Goal: Check status: Check status

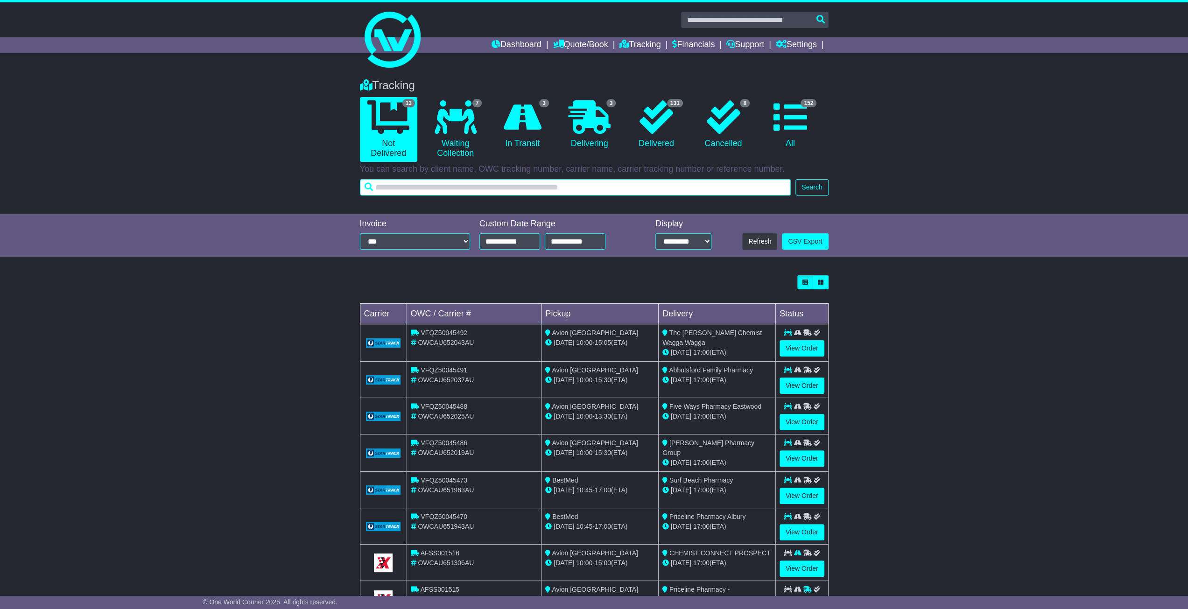
click at [606, 186] on input "text" at bounding box center [575, 187] width 431 height 16
type input "*"
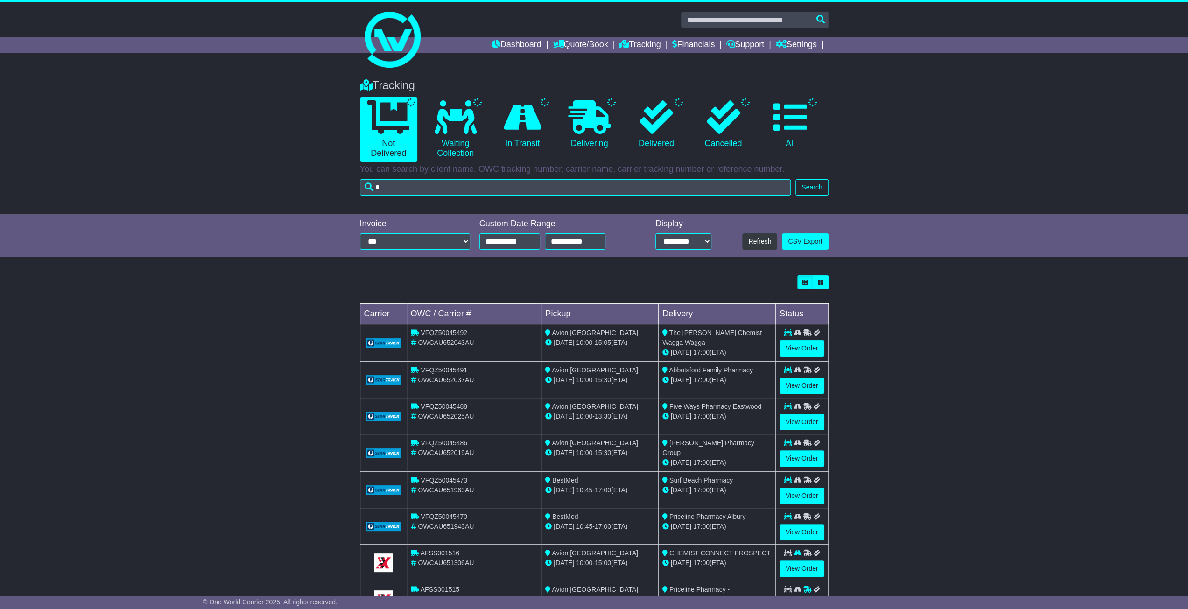
click at [547, 49] on li "Dashboard" at bounding box center [523, 45] width 62 height 16
click at [528, 44] on link "Dashboard" at bounding box center [517, 45] width 50 height 16
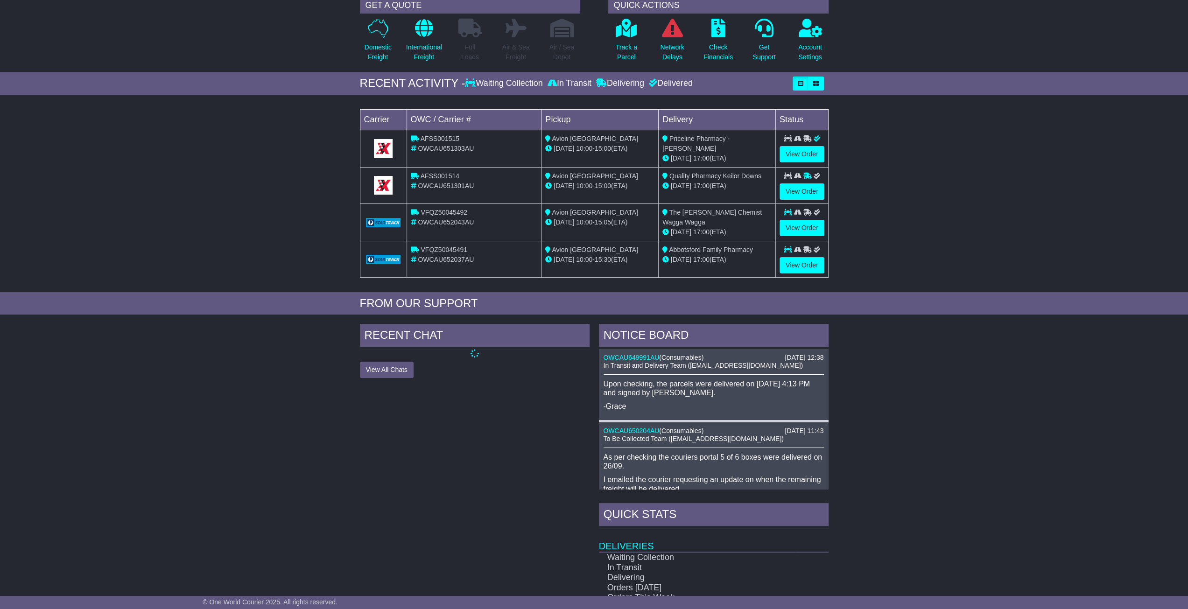
scroll to position [62, 0]
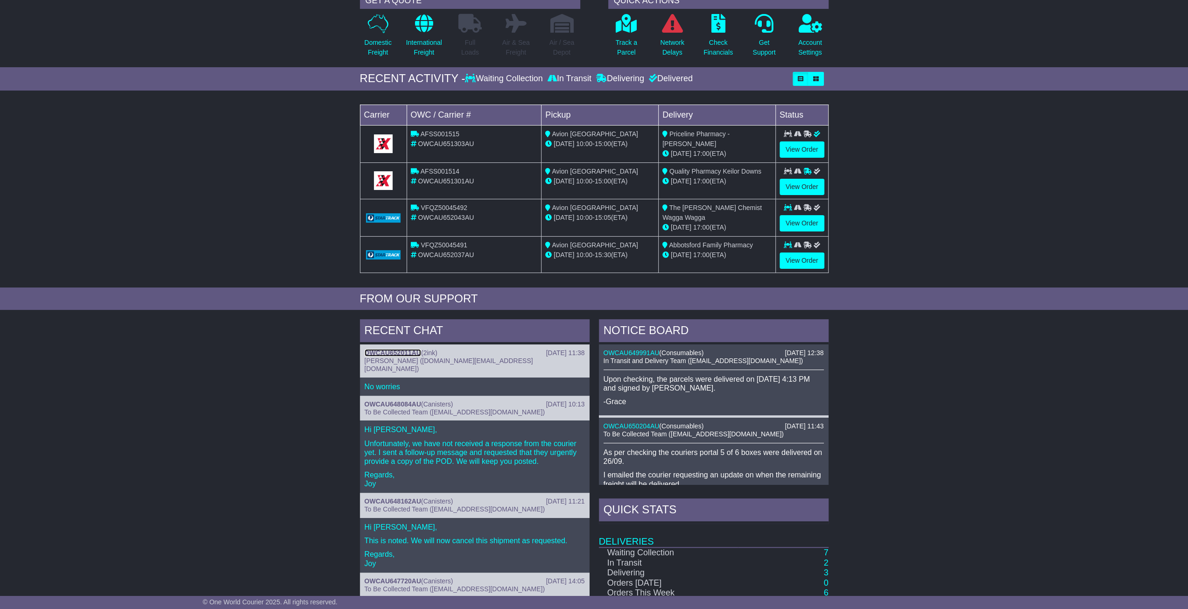
scroll to position [93, 0]
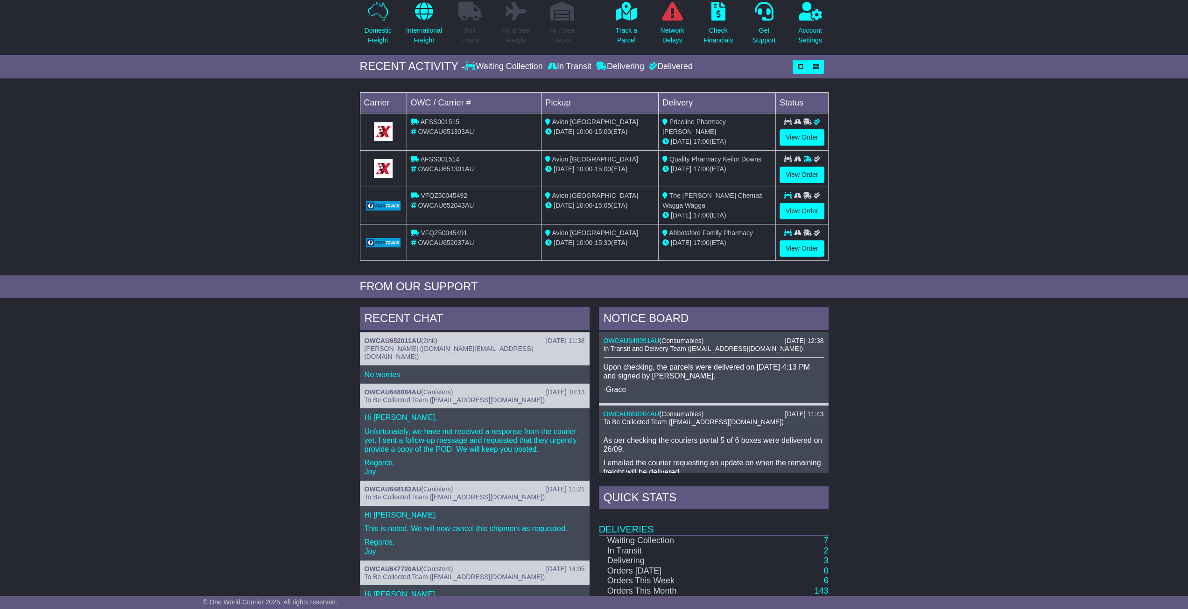
click at [403, 396] on span "To Be Collected Team (pickup@oneworldcourier.com.au)" at bounding box center [455, 399] width 180 height 7
click at [405, 388] on link "OWCAU648084AU" at bounding box center [393, 391] width 56 height 7
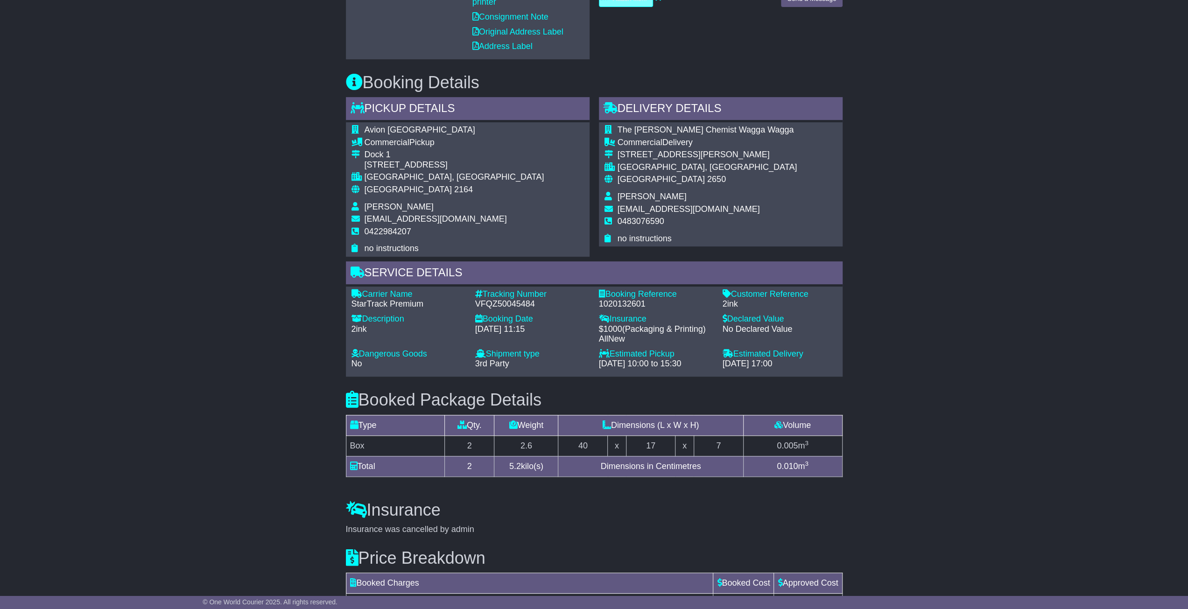
scroll to position [420, 0]
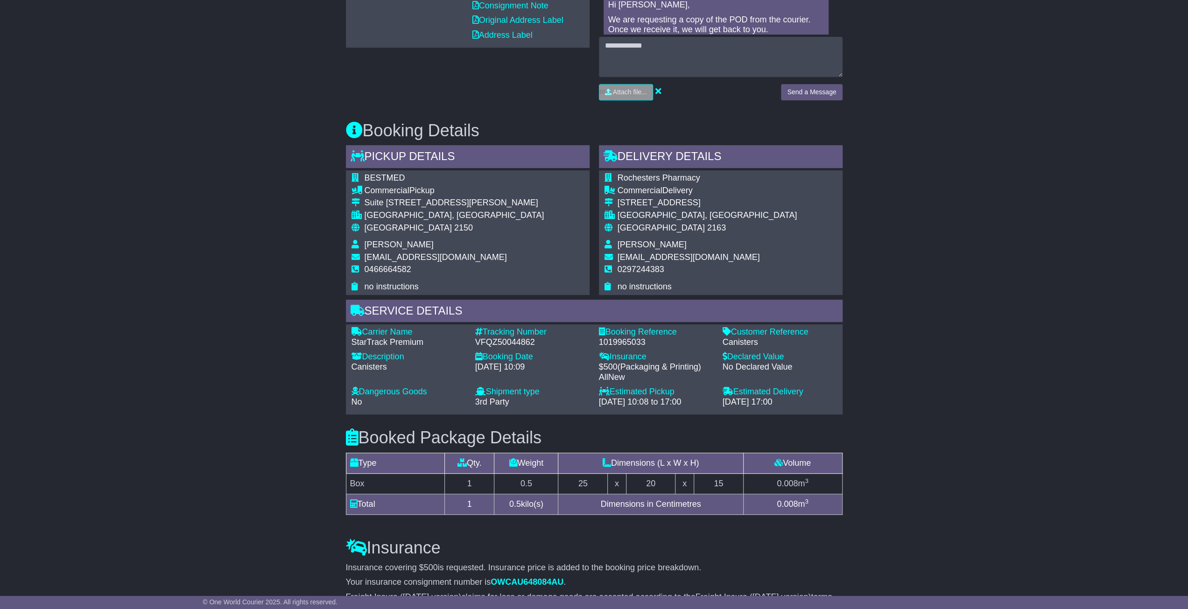
scroll to position [373, 0]
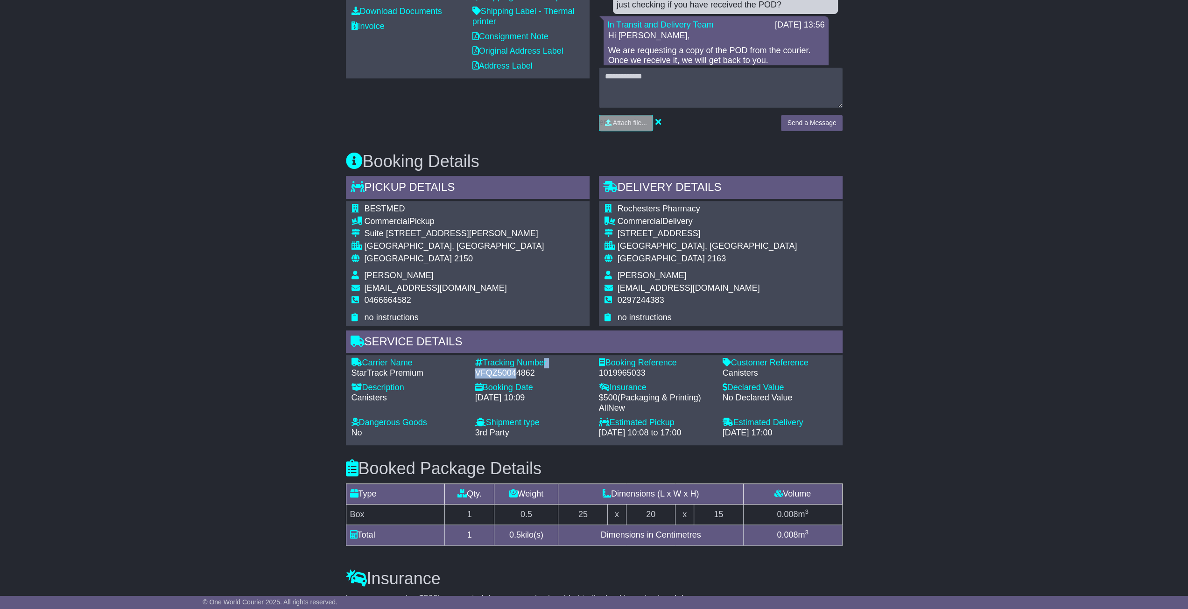
drag, startPoint x: 541, startPoint y: 365, endPoint x: 513, endPoint y: 366, distance: 27.6
click at [513, 366] on div "Tracking Number - VFQZ50044862" at bounding box center [533, 368] width 124 height 20
click at [516, 370] on div "VFQZ50044862" at bounding box center [532, 373] width 114 height 10
drag, startPoint x: 542, startPoint y: 372, endPoint x: 467, endPoint y: 372, distance: 75.6
click at [467, 372] on div "Carrier Name - StarTrack Premium Description - Canisters Tracking Number - VFQZ…" at bounding box center [594, 400] width 495 height 85
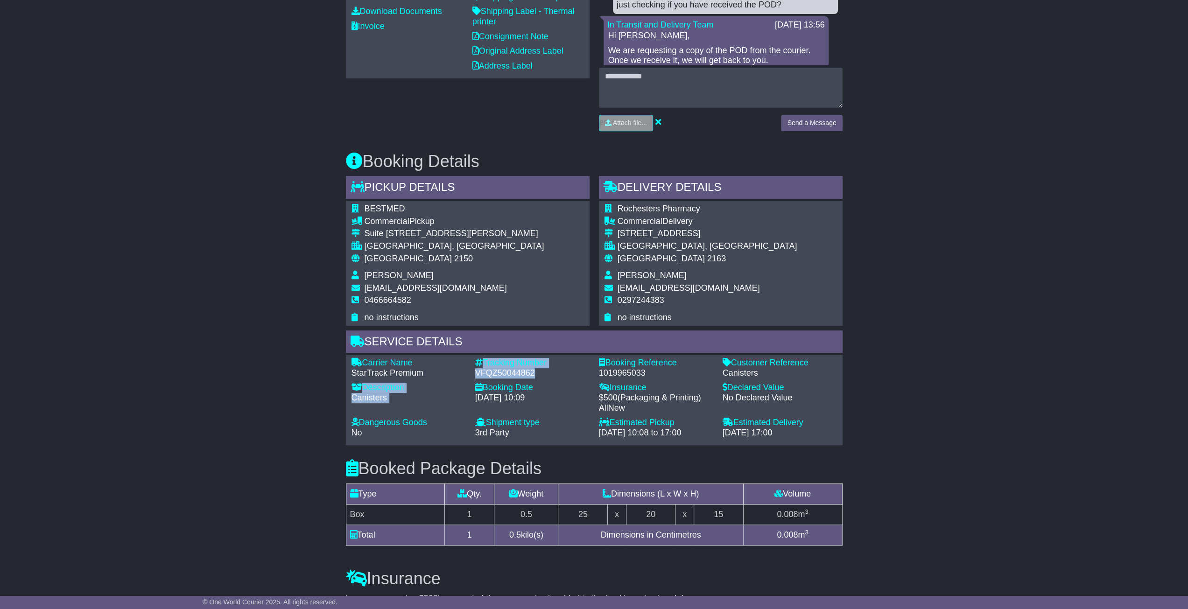
click at [475, 371] on div "VFQZ50044862" at bounding box center [532, 373] width 114 height 10
click at [485, 372] on div "VFQZ50044862" at bounding box center [532, 373] width 114 height 10
drag, startPoint x: 476, startPoint y: 372, endPoint x: 538, endPoint y: 375, distance: 62.2
click at [538, 375] on div "VFQZ50044862" at bounding box center [532, 373] width 114 height 10
copy div "VFQZ50044862"
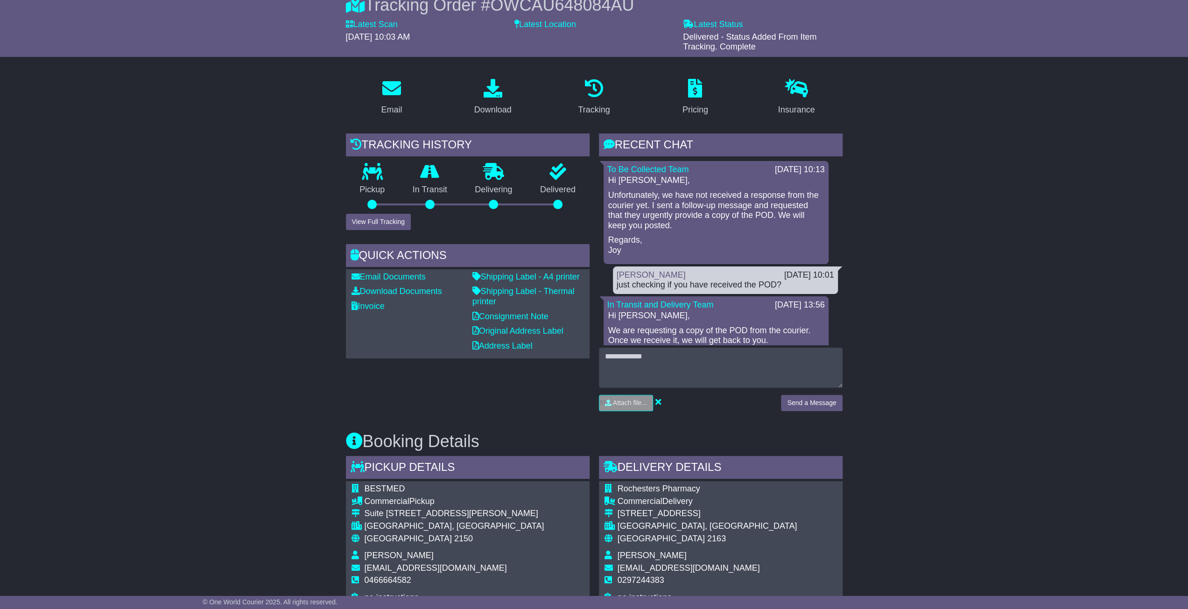
scroll to position [47, 0]
